Goal: Information Seeking & Learning: Find specific fact

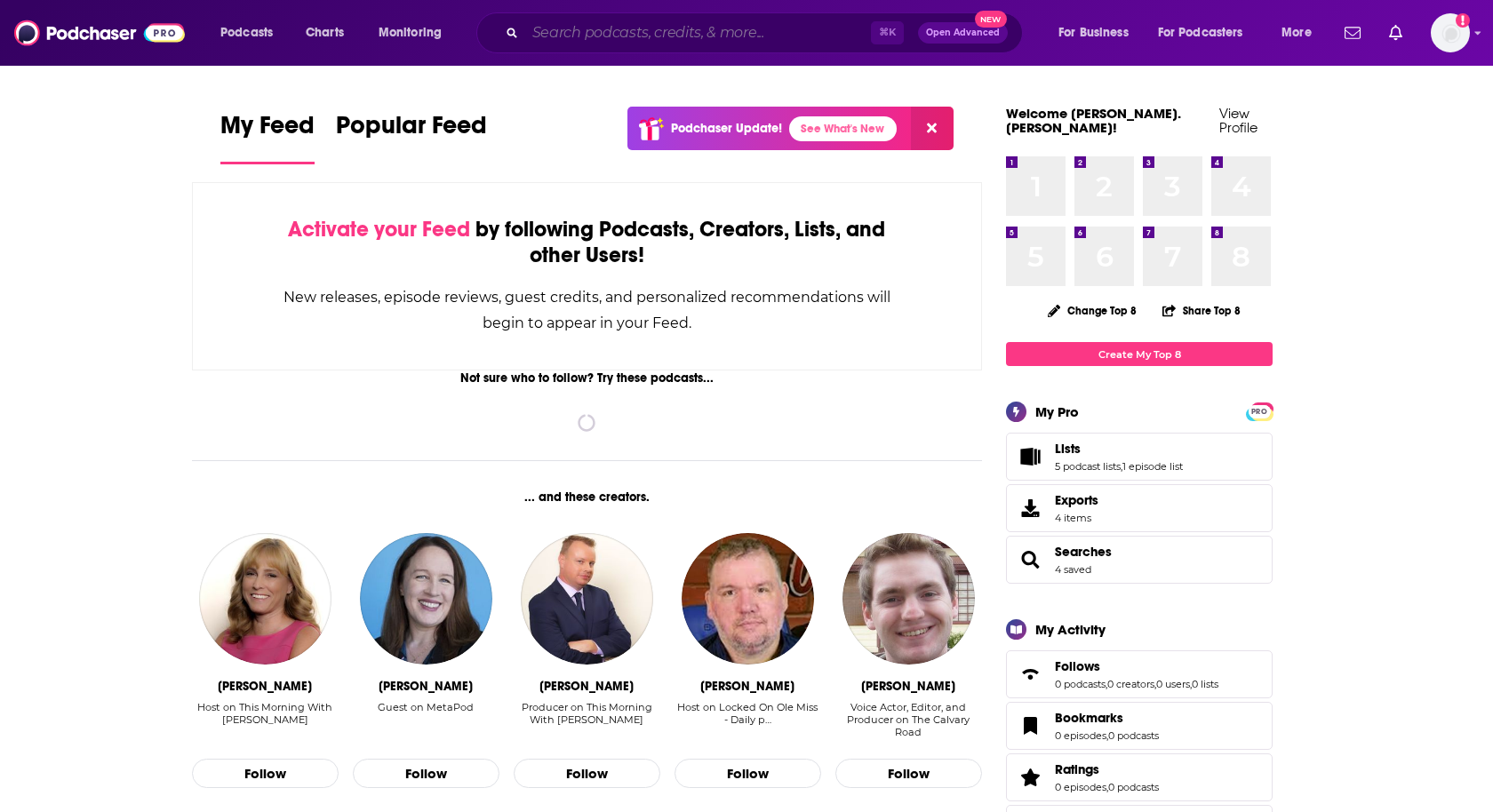
click at [566, 35] on input "Search podcasts, credits, & more..." at bounding box center [698, 33] width 346 height 28
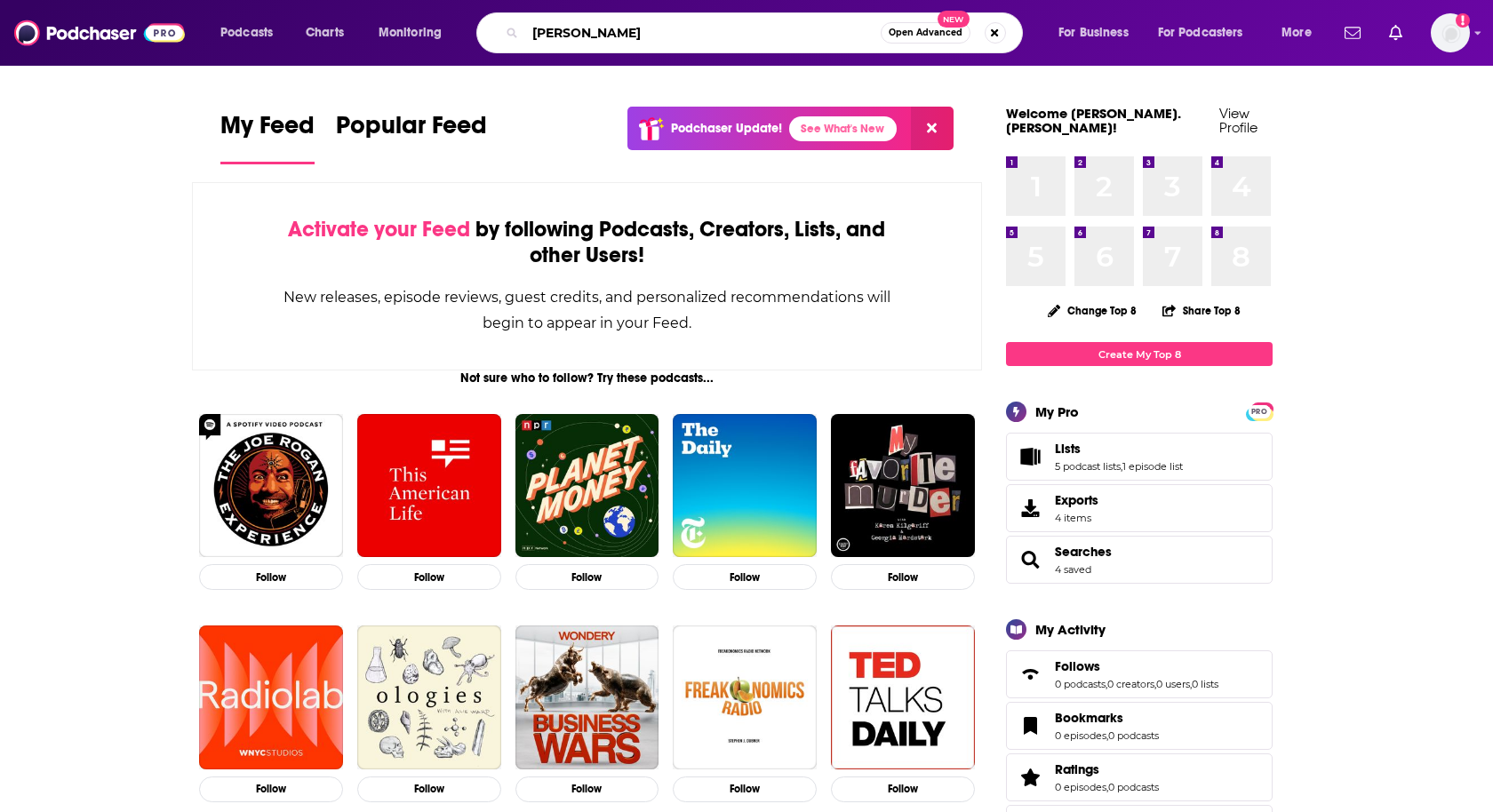
type input "[PERSON_NAME]"
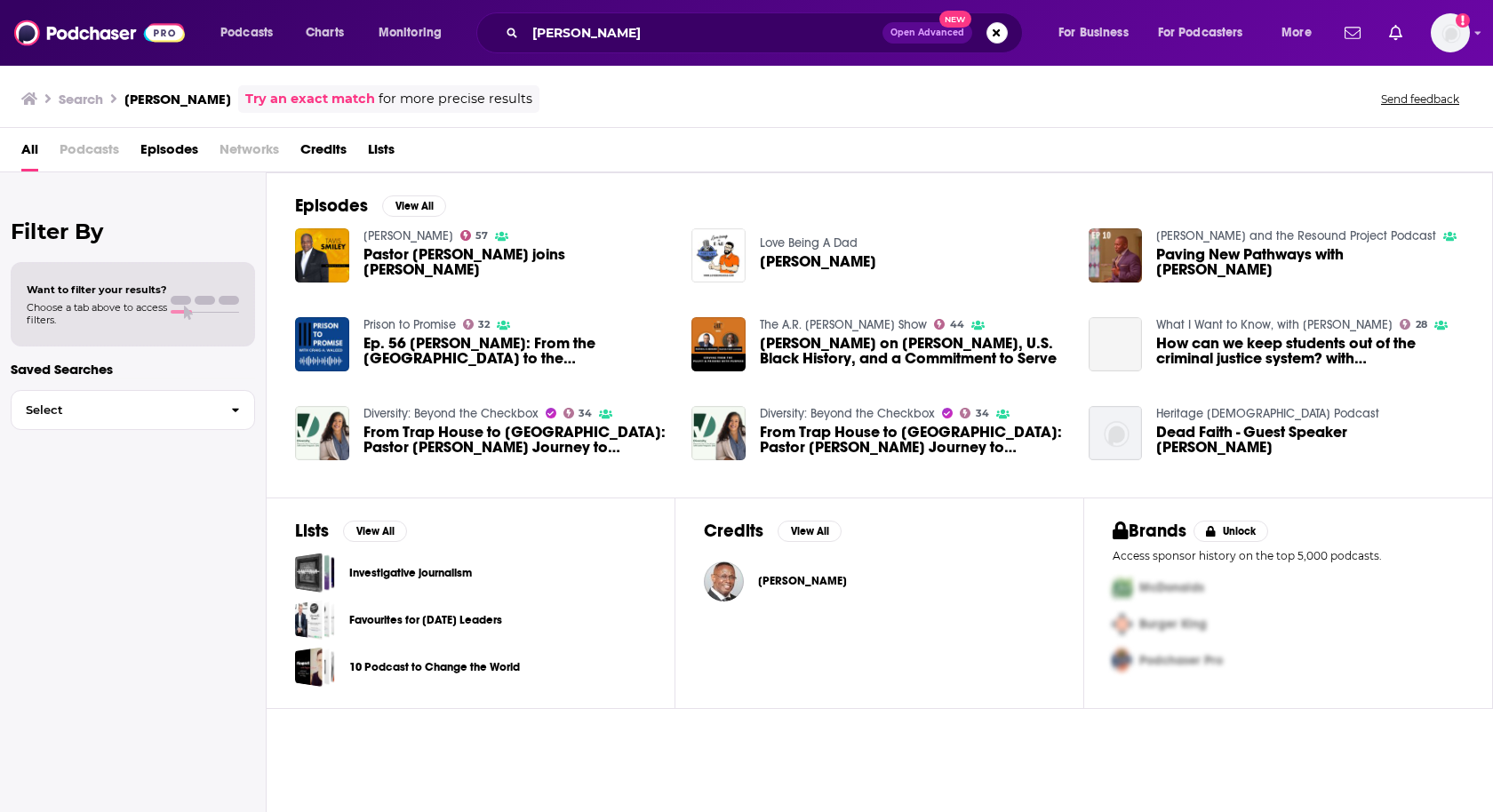
click at [334, 146] on span "Credits" at bounding box center [323, 153] width 46 height 36
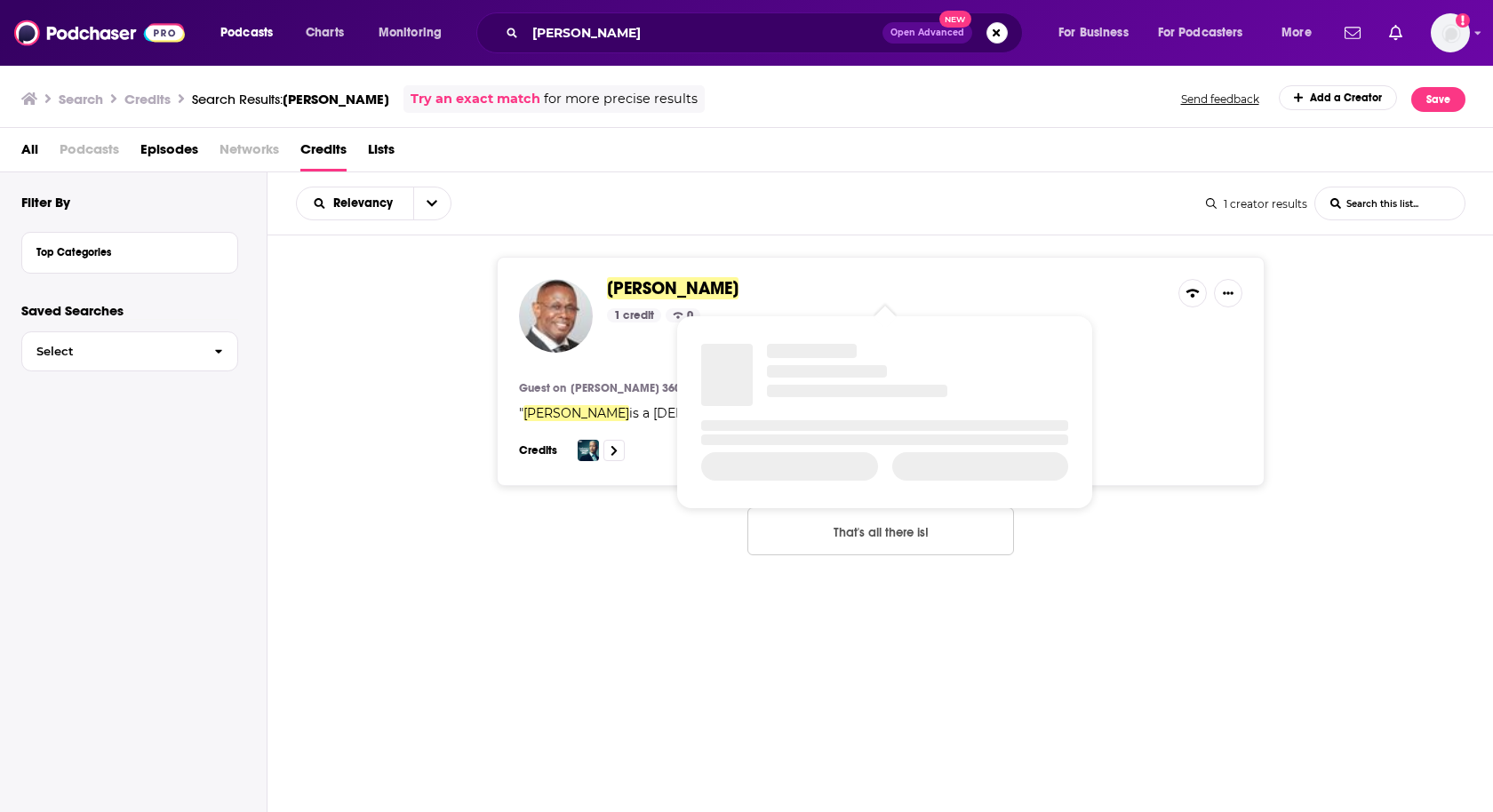
click at [625, 282] on span "[PERSON_NAME]" at bounding box center [672, 288] width 131 height 23
